Goal: Register for event/course

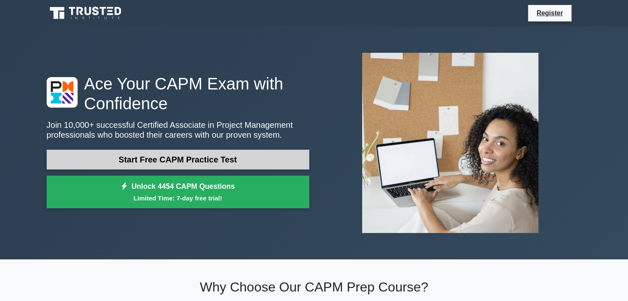
click at [195, 163] on link "Start Free CAPM Practice Test" at bounding box center [178, 160] width 262 height 20
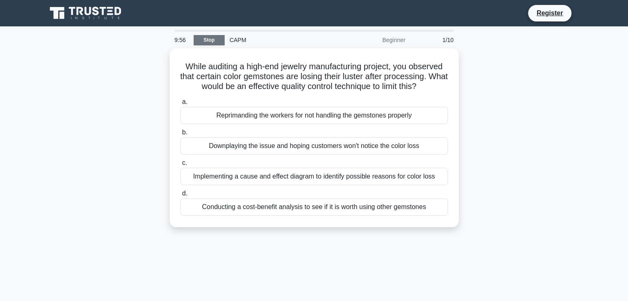
click at [207, 41] on link "Stop" at bounding box center [209, 40] width 31 height 10
